Goal: Information Seeking & Learning: Learn about a topic

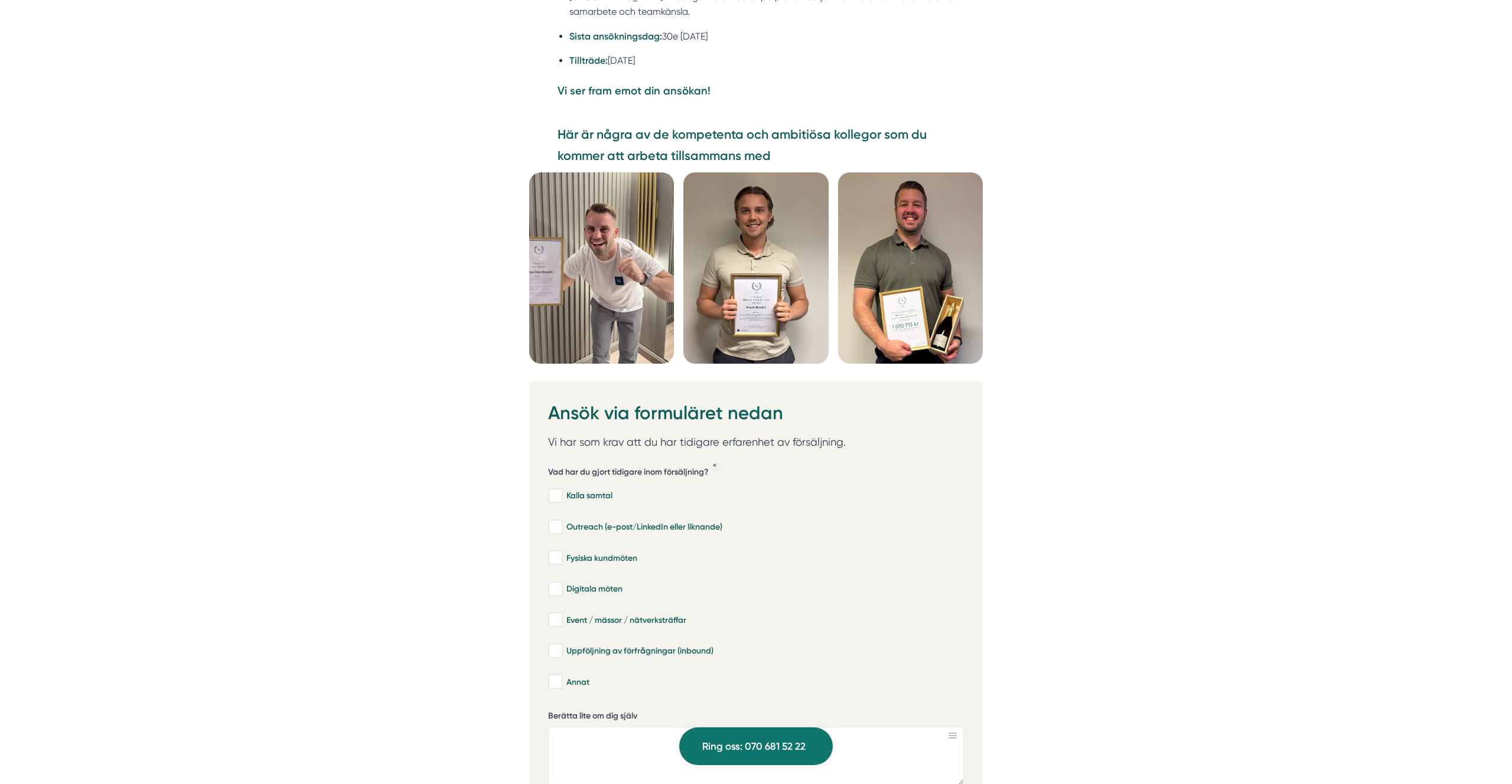
scroll to position [3289, 0]
click at [556, 202] on img at bounding box center [601, 268] width 145 height 191
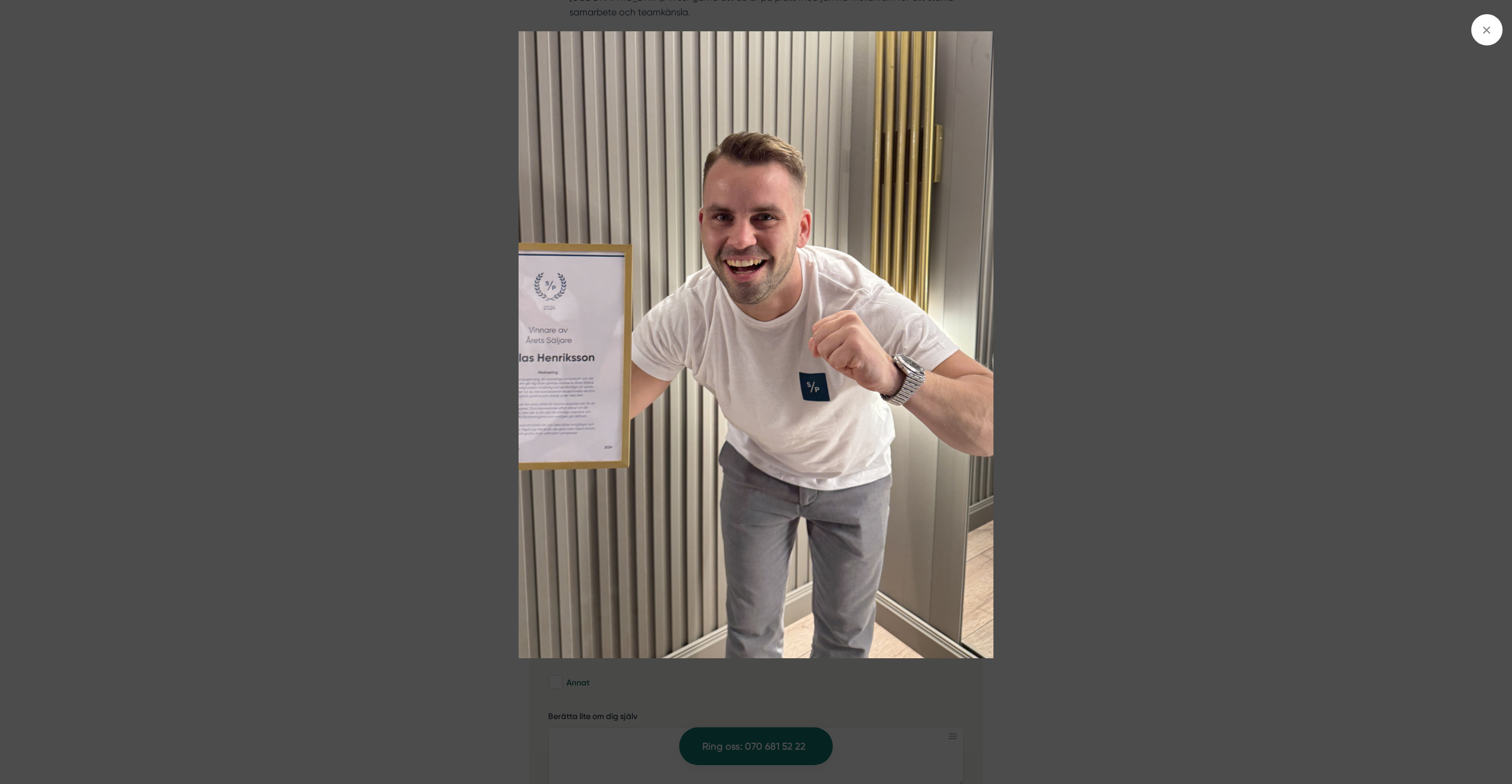
click at [429, 248] on img at bounding box center [756, 345] width 1134 height 627
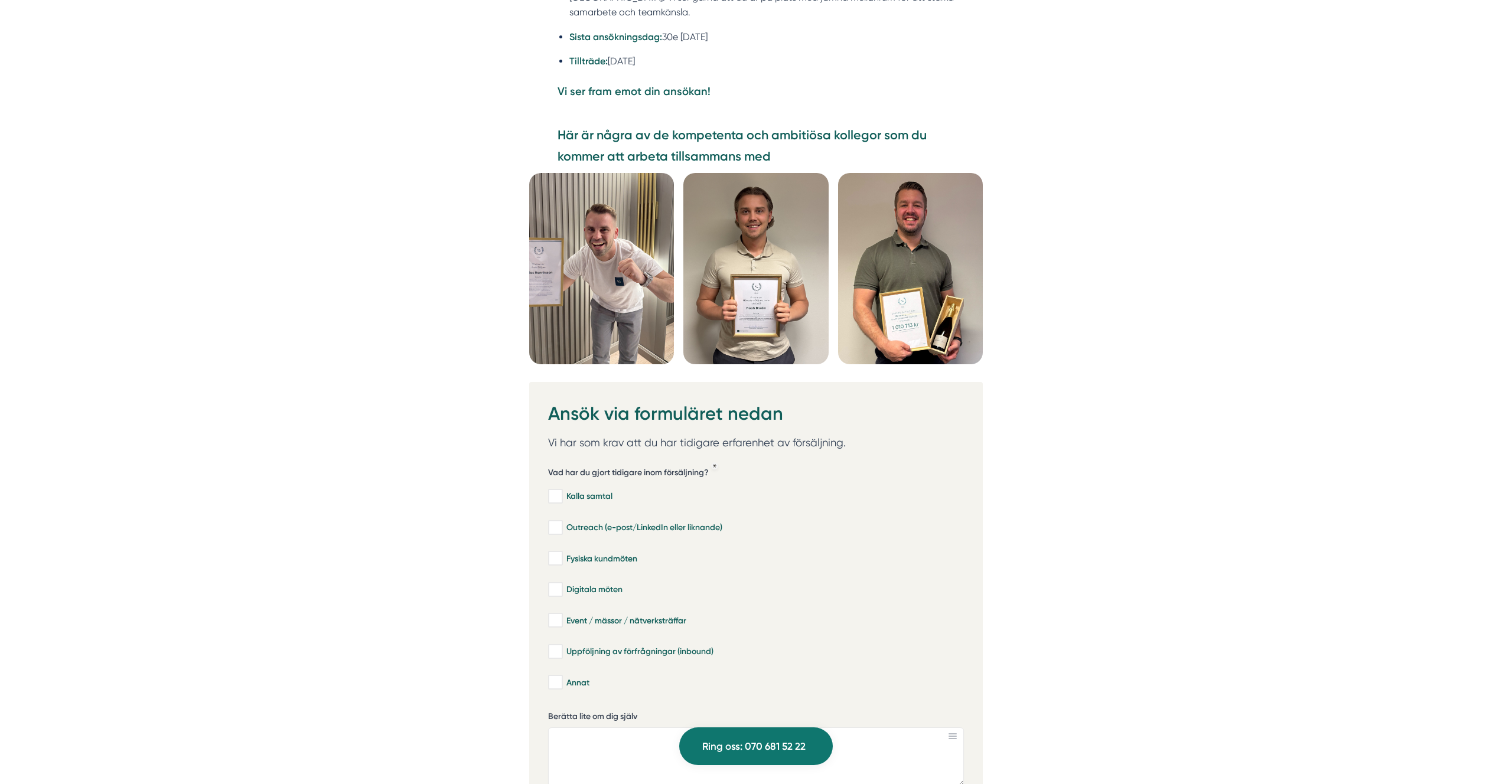
click at [747, 180] on img at bounding box center [755, 268] width 145 height 191
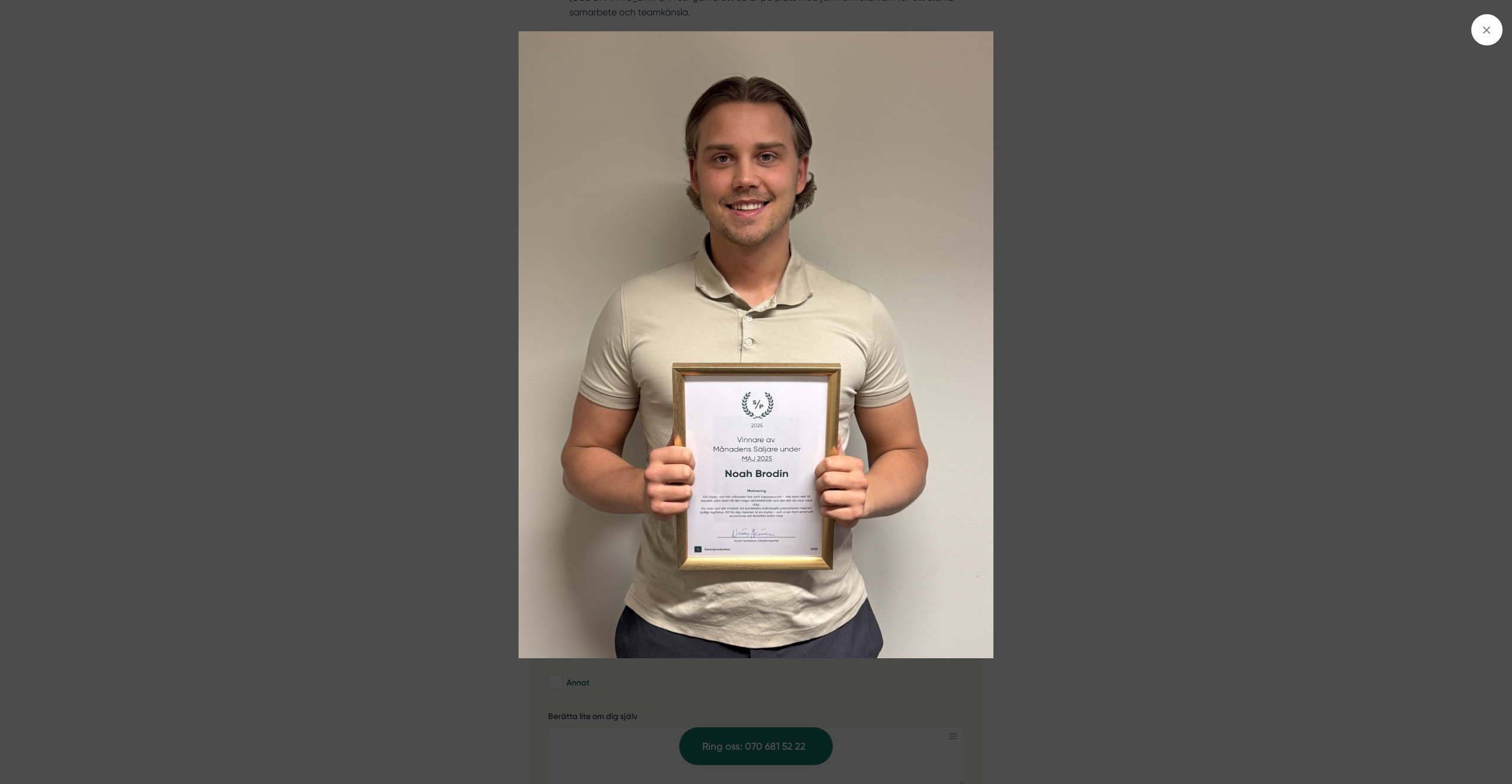
click at [934, 145] on img at bounding box center [756, 345] width 1134 height 627
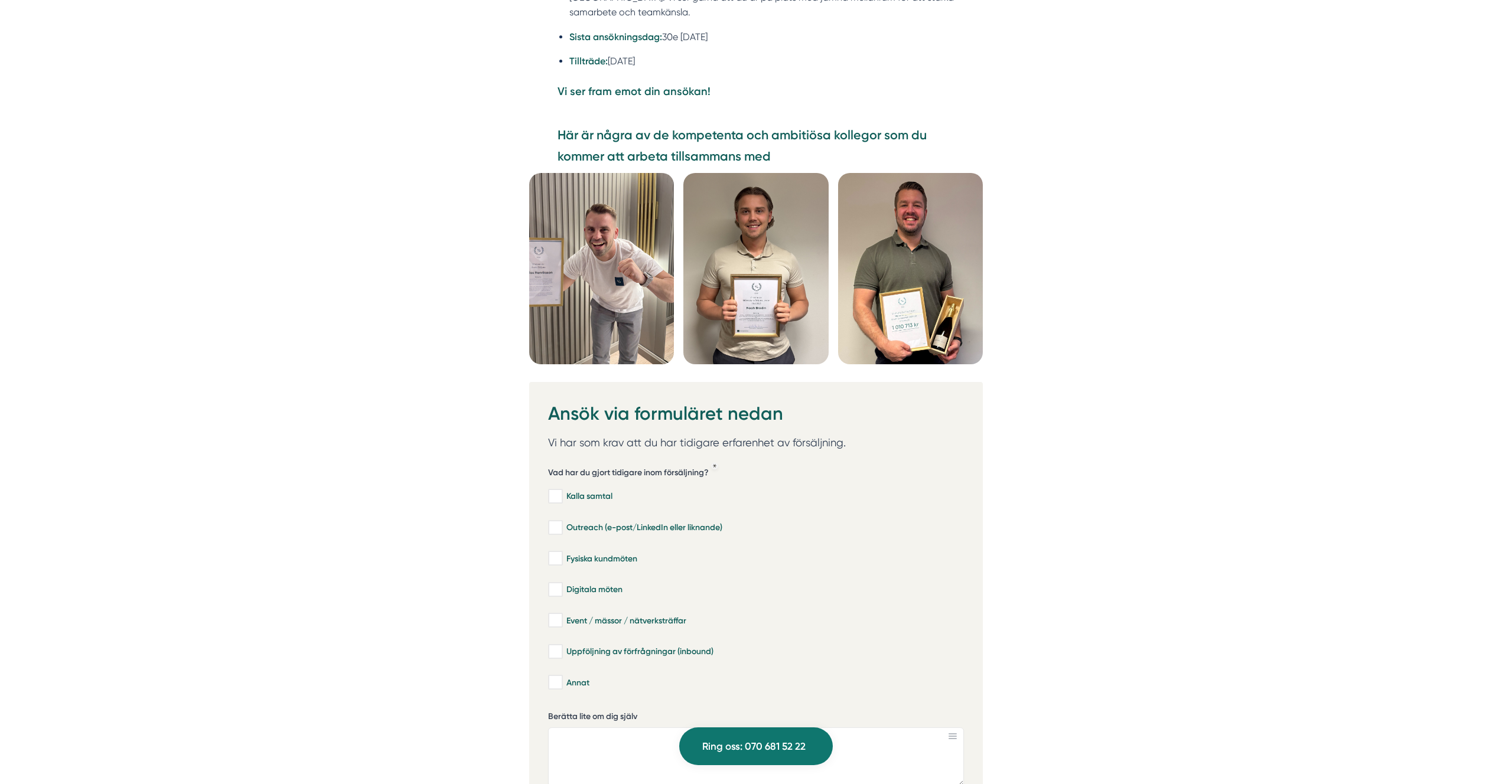
click at [913, 177] on img at bounding box center [910, 268] width 145 height 191
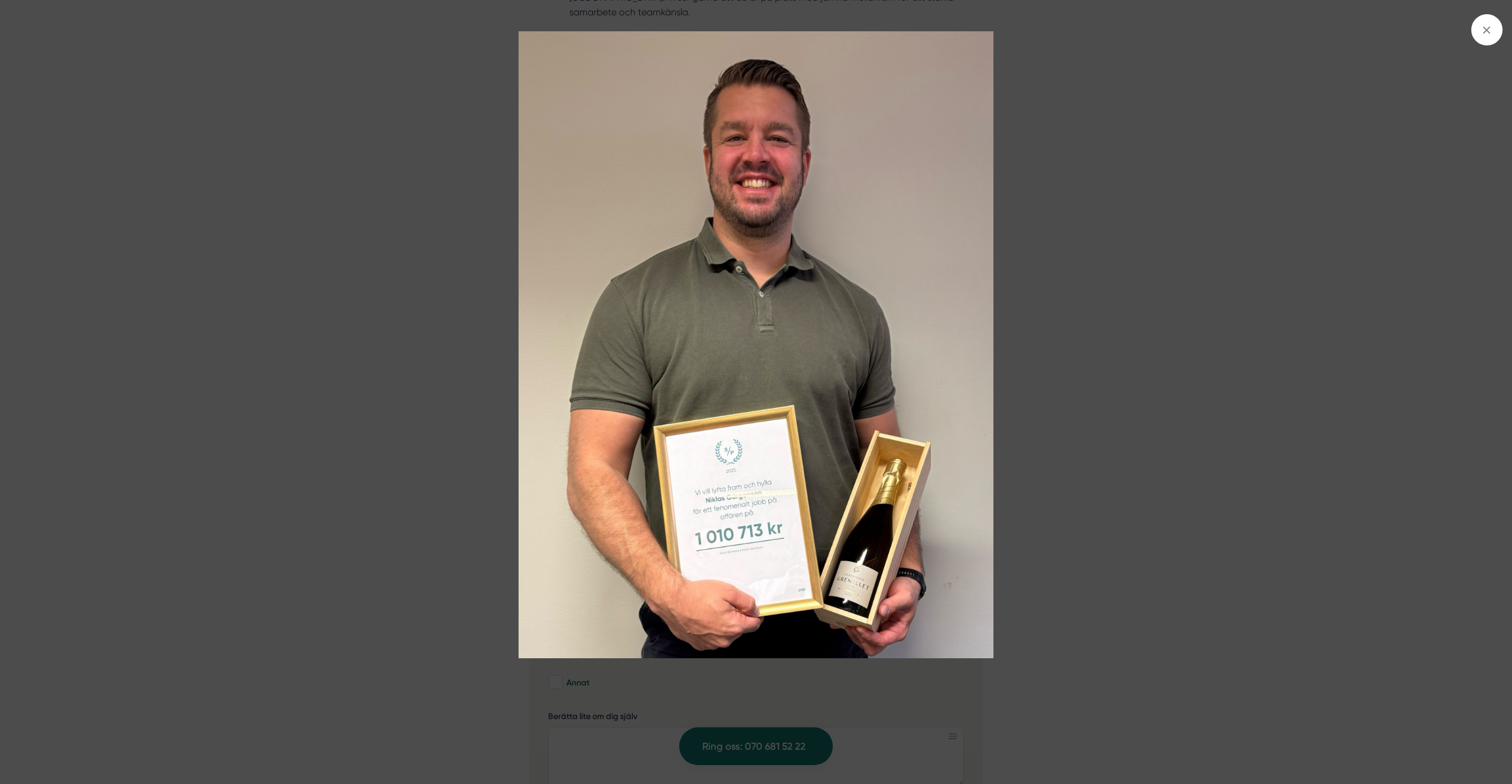
click at [807, 236] on img at bounding box center [756, 345] width 1134 height 627
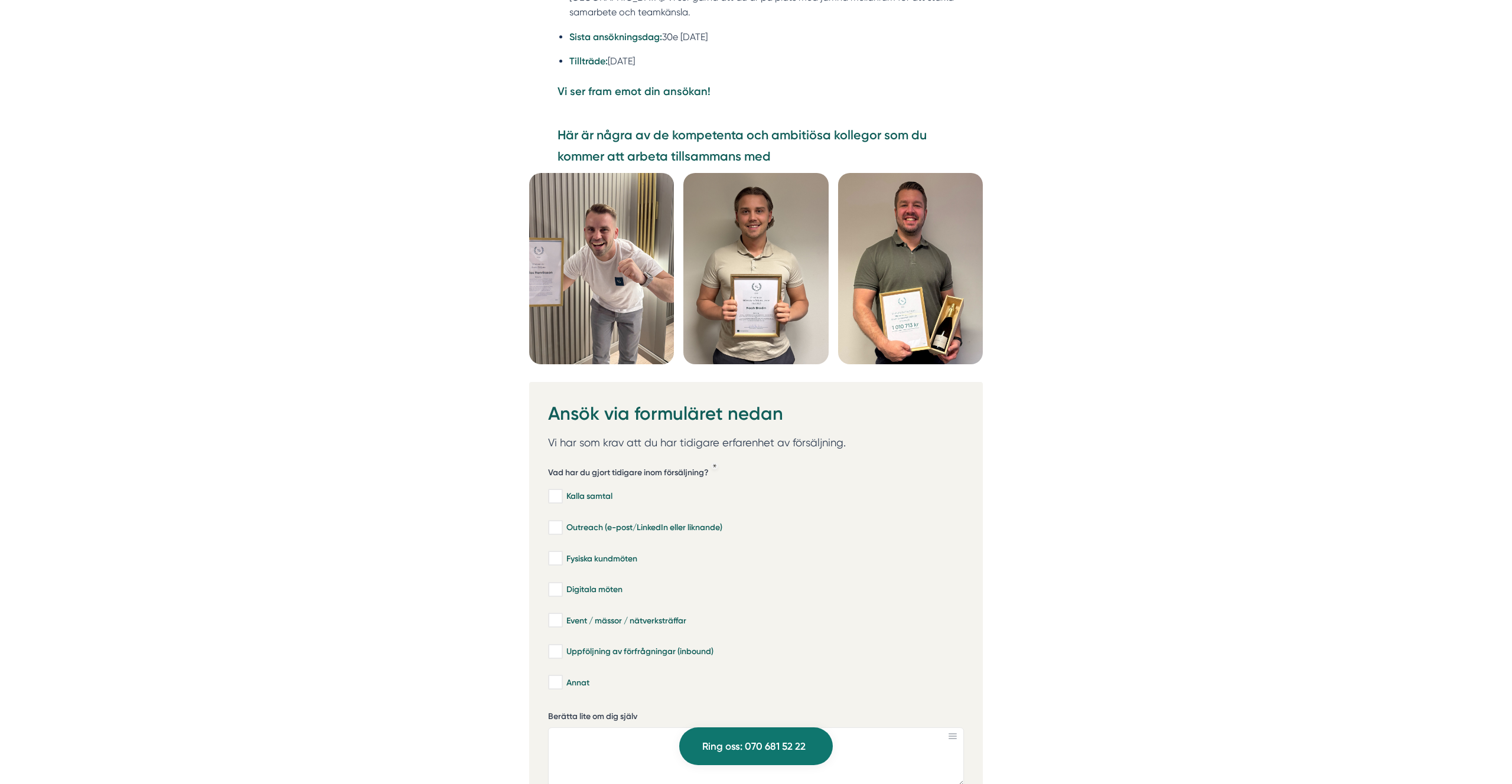
click at [877, 183] on img at bounding box center [910, 268] width 145 height 191
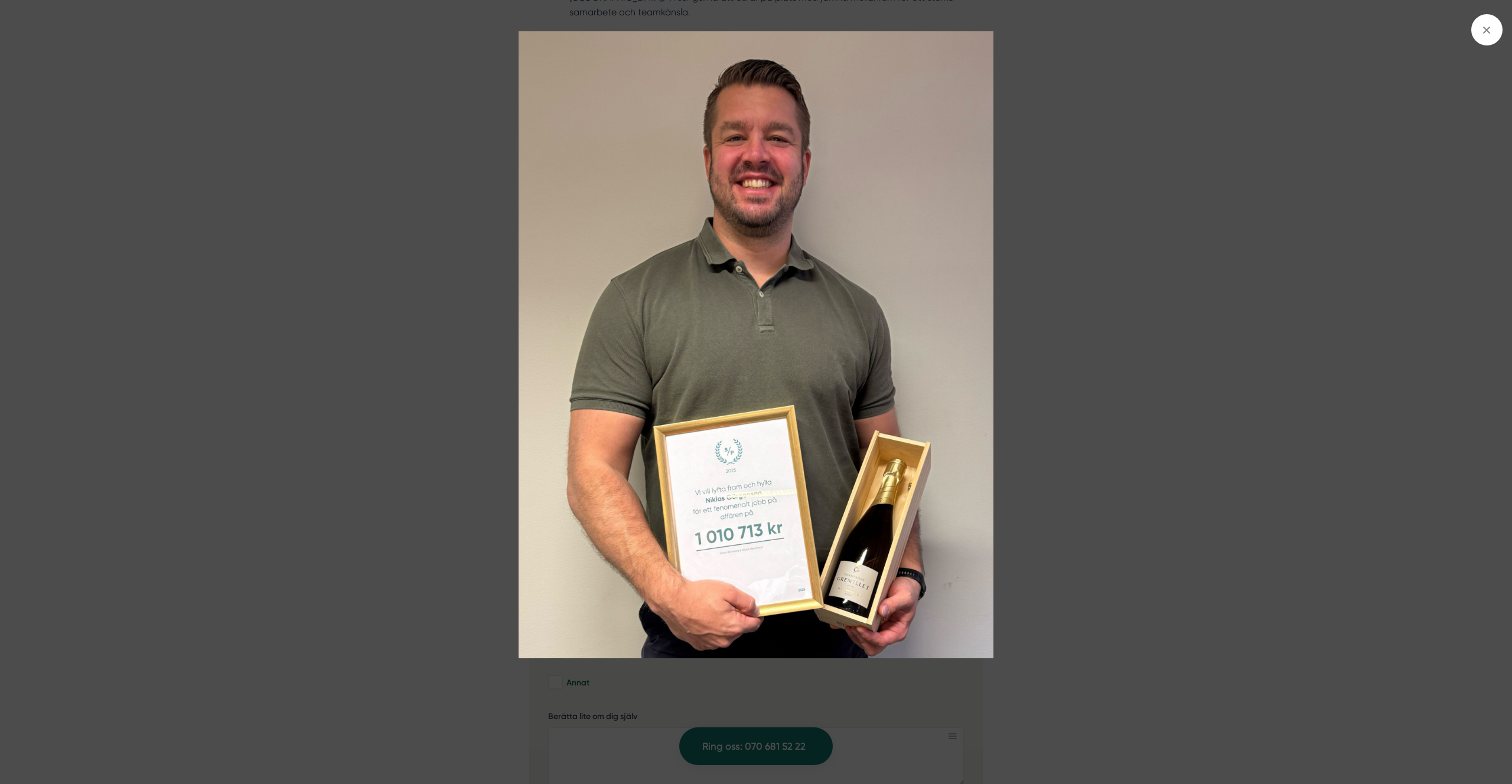
drag, startPoint x: 1092, startPoint y: 171, endPoint x: 1059, endPoint y: 187, distance: 36.7
click at [1092, 171] on img at bounding box center [756, 345] width 1134 height 627
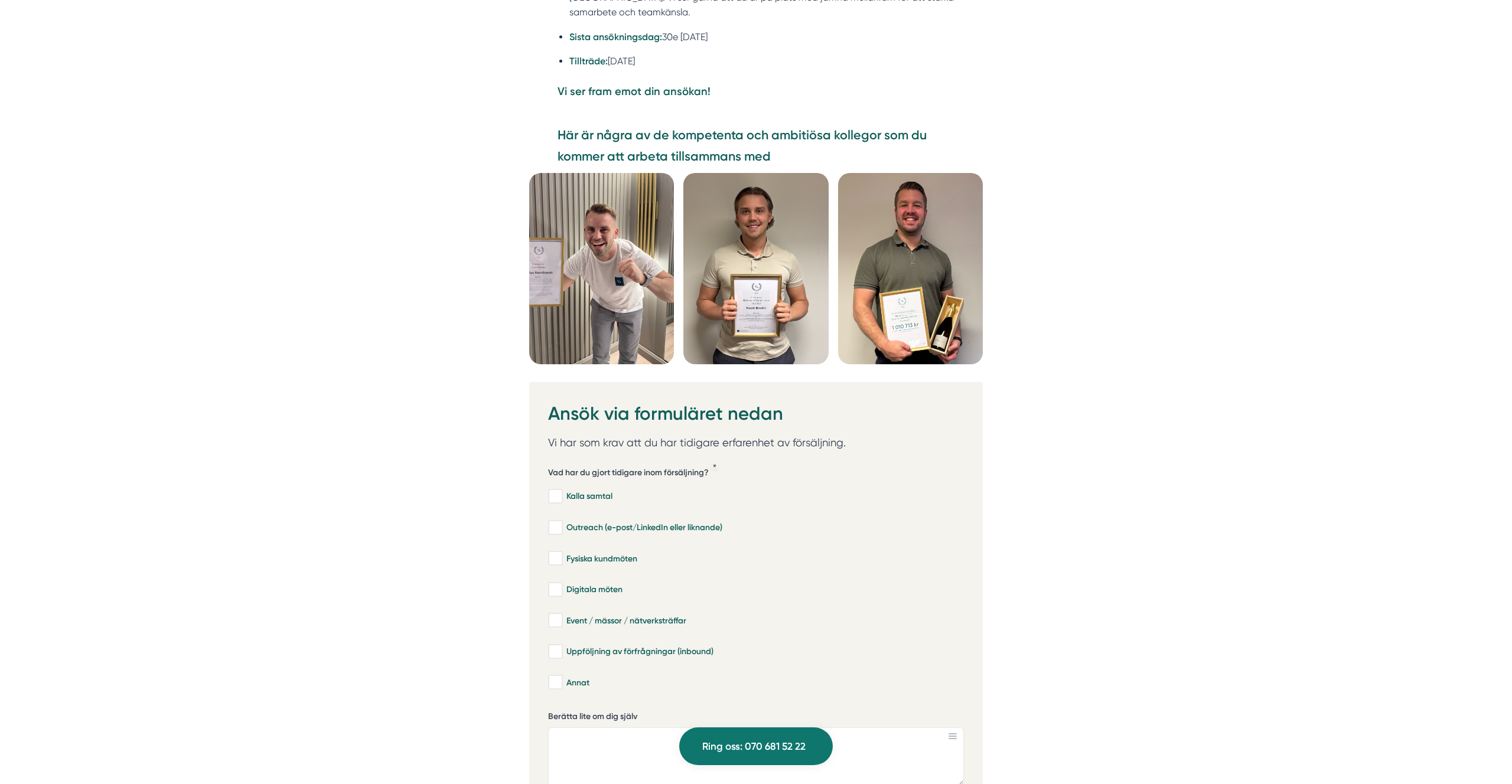
click at [693, 220] on img at bounding box center [755, 268] width 145 height 191
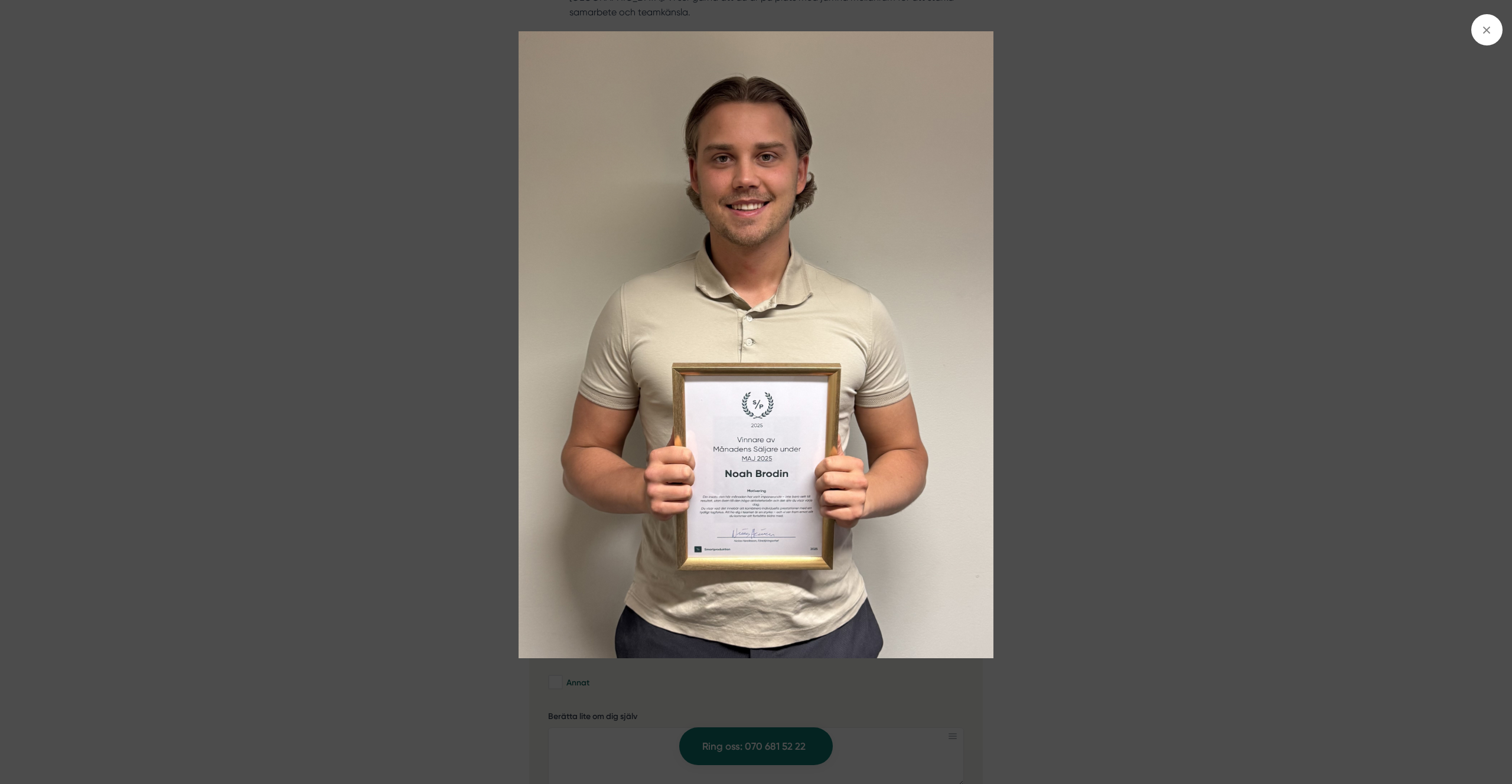
click at [649, 217] on img at bounding box center [756, 345] width 1134 height 627
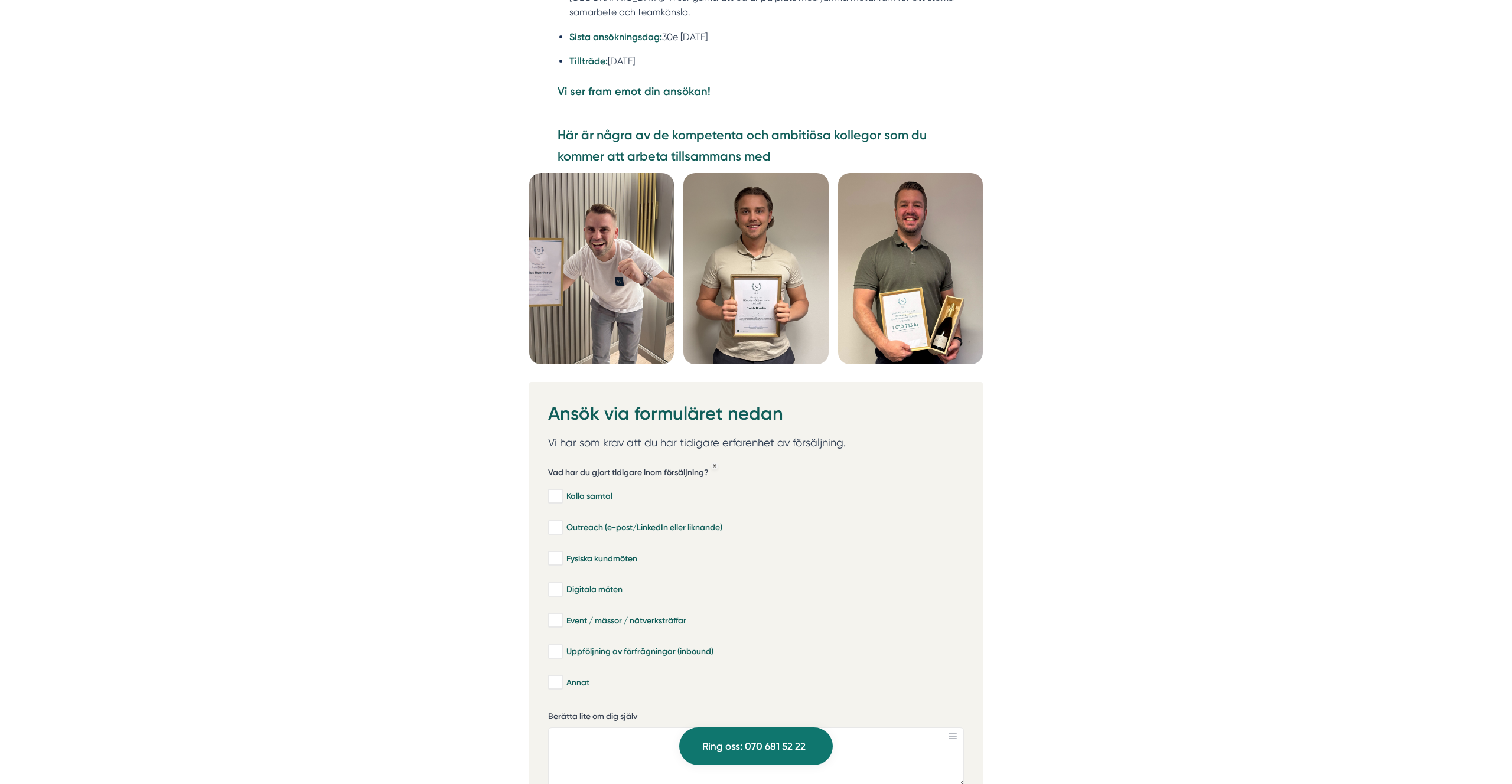
click at [649, 217] on img at bounding box center [601, 268] width 145 height 191
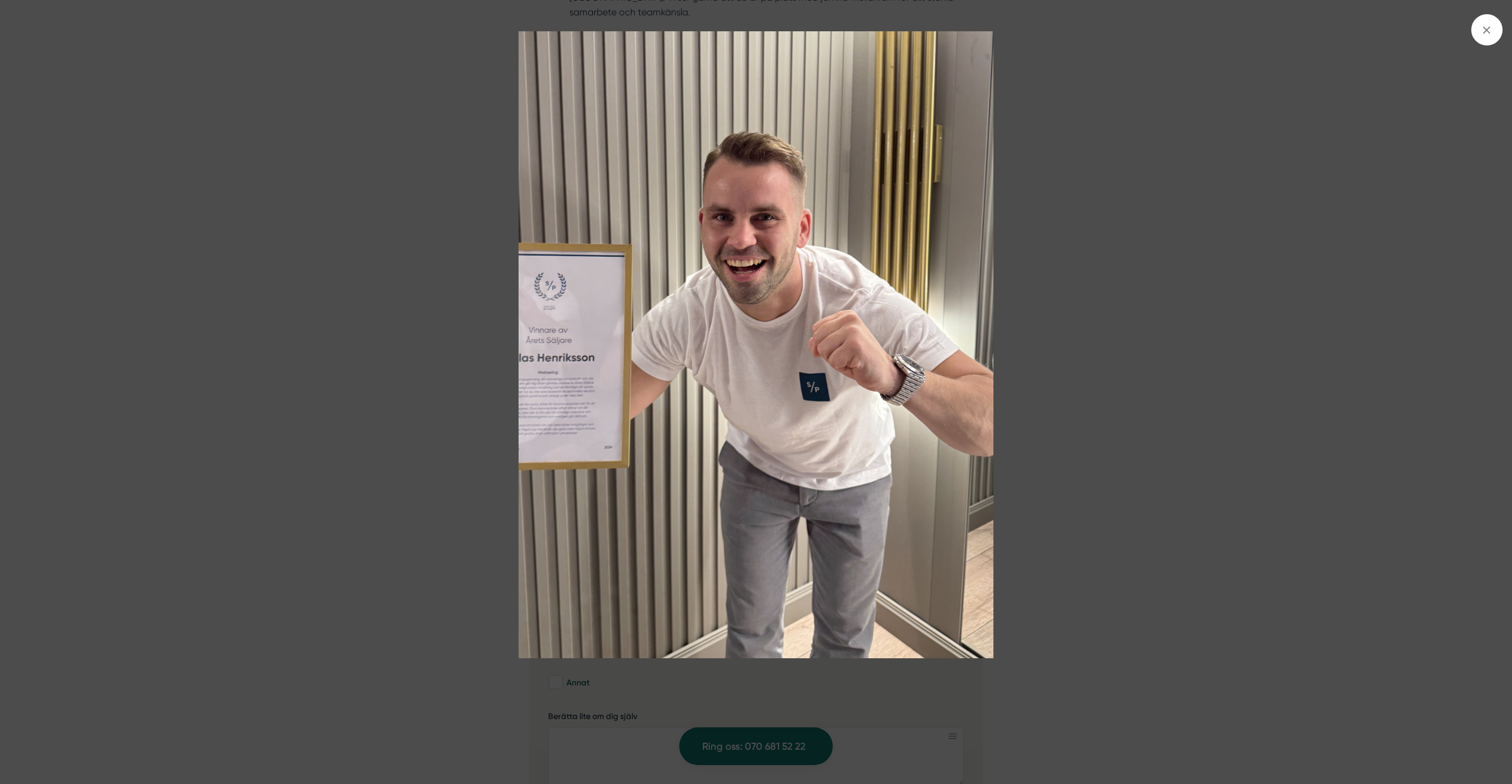
click at [1098, 279] on img at bounding box center [756, 345] width 1134 height 627
